Goal: Find specific page/section: Find specific page/section

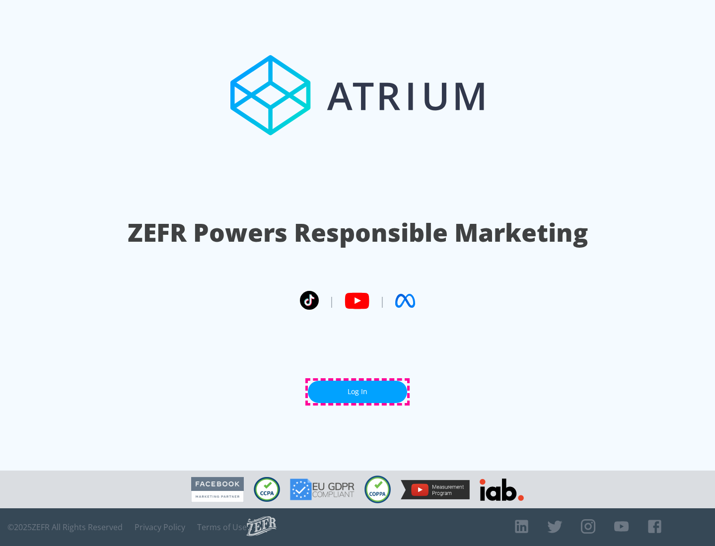
click at [358, 392] on link "Log In" at bounding box center [357, 392] width 99 height 22
